Goal: Transaction & Acquisition: Purchase product/service

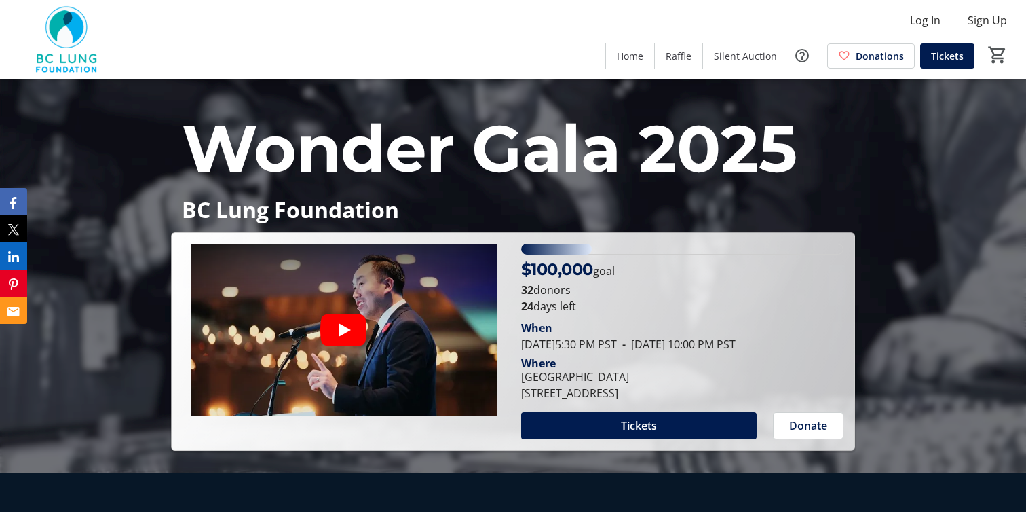
scroll to position [50, 0]
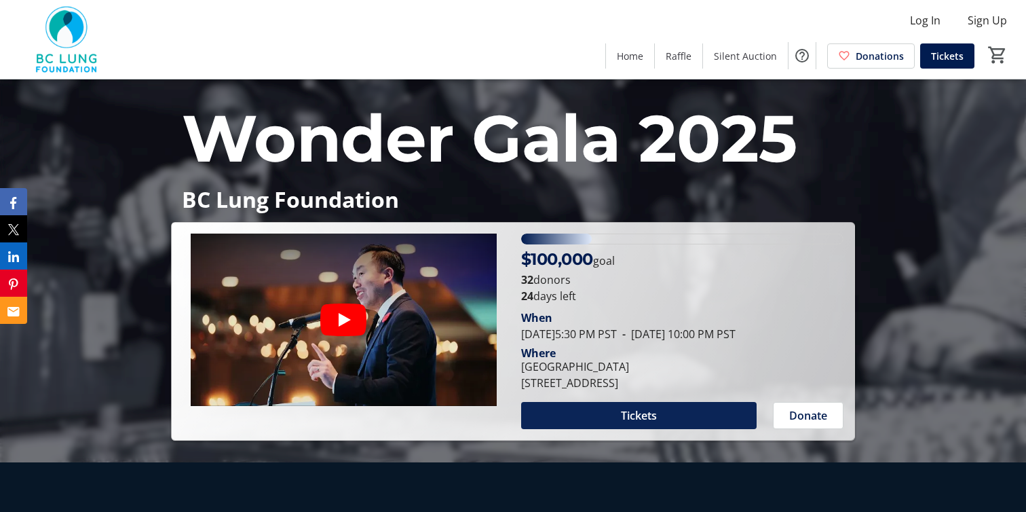
click at [663, 418] on span at bounding box center [639, 415] width 236 height 33
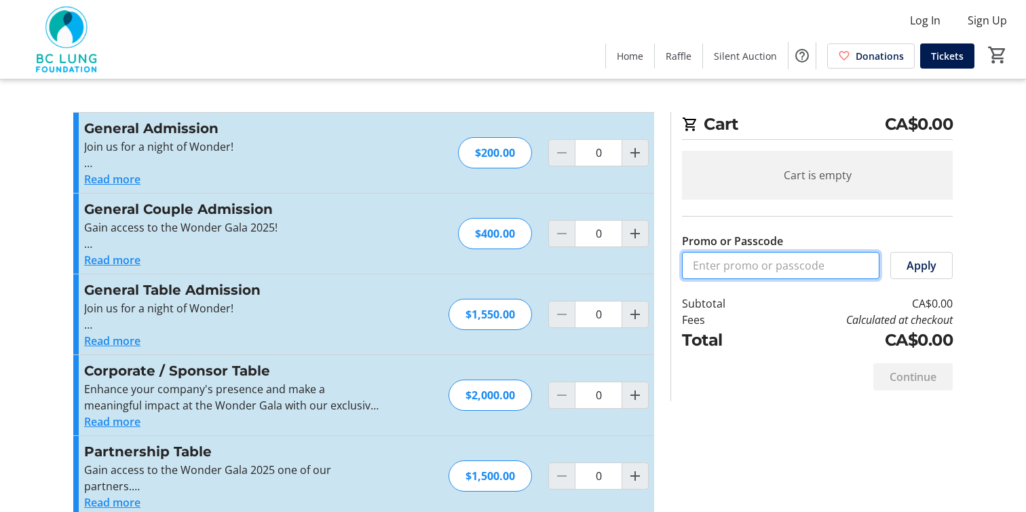
click at [750, 265] on input "Promo or Passcode" at bounding box center [781, 265] width 198 height 27
click at [750, 266] on input "Promo or Passcode" at bounding box center [781, 265] width 198 height 27
type input "v"
paste input "CHRISCODE25"
type input "CHRISCODE25"
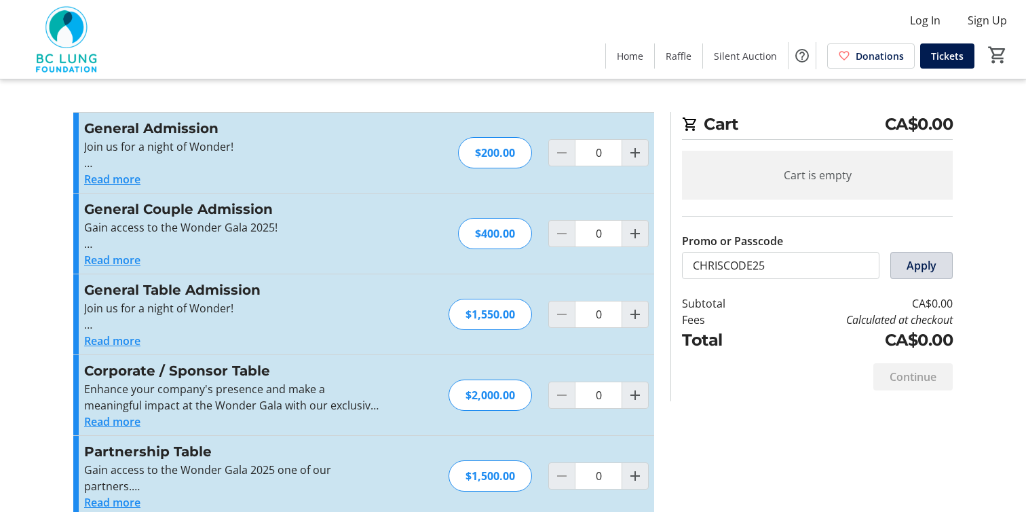
click at [948, 266] on span at bounding box center [921, 265] width 61 height 33
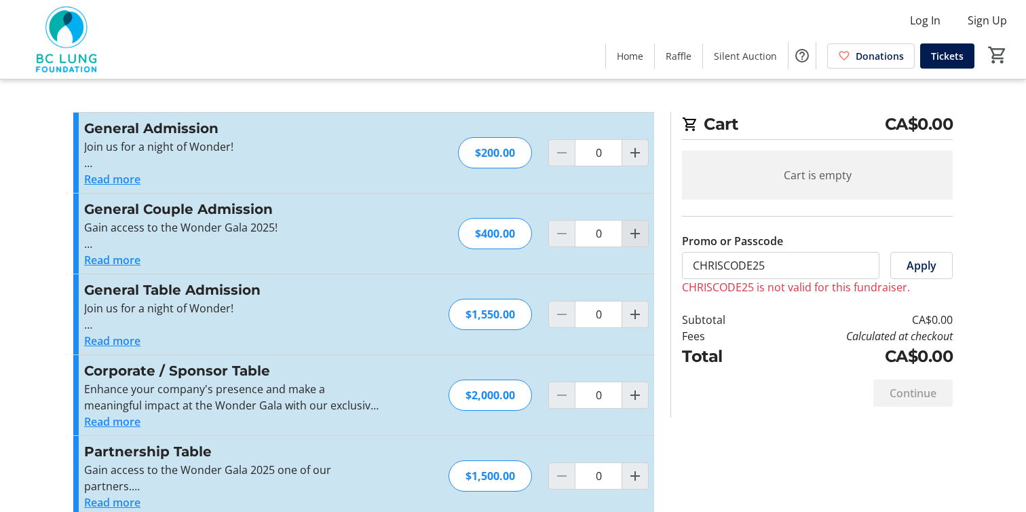
click at [633, 235] on mat-icon "Increment by one" at bounding box center [635, 233] width 16 height 16
type input "1"
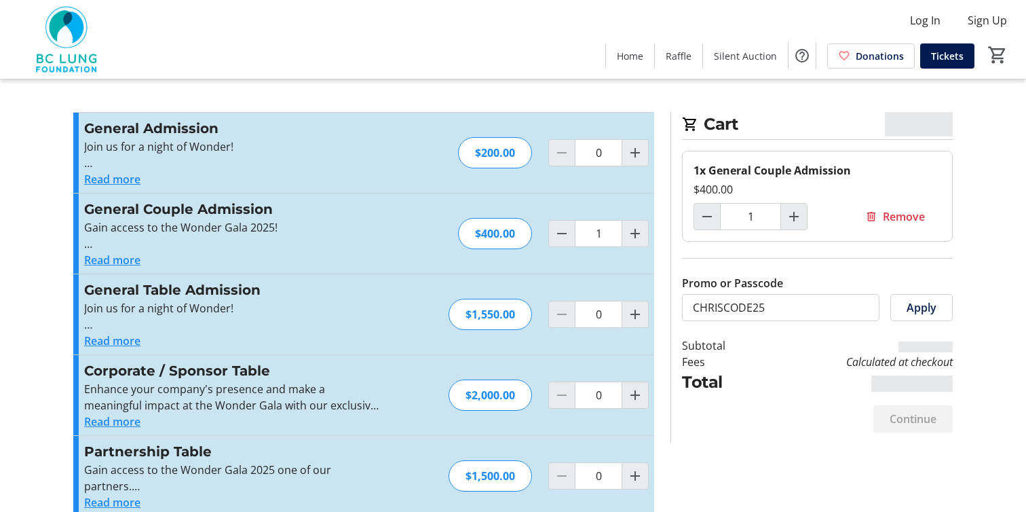
click at [922, 311] on span "Apply" at bounding box center [922, 307] width 30 height 16
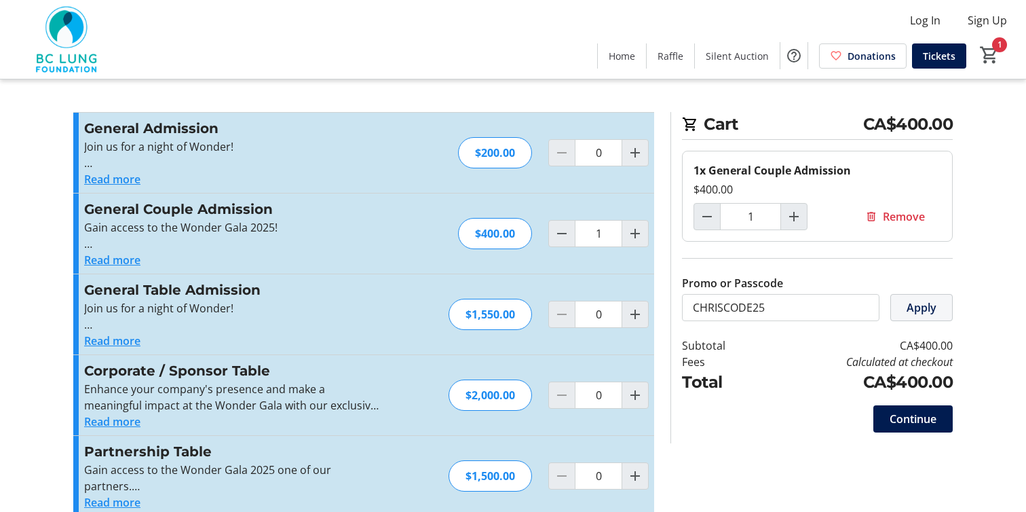
click at [906, 310] on span at bounding box center [921, 307] width 61 height 33
